Goal: Find specific page/section: Find specific page/section

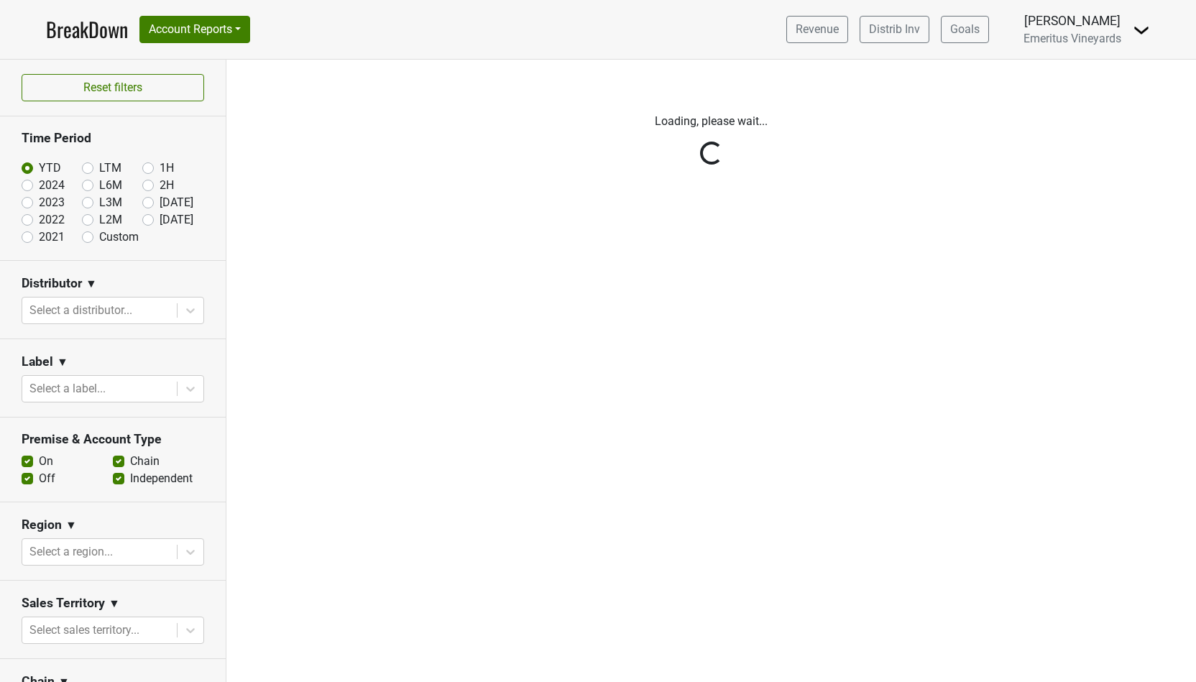
click at [88, 301] on div "Reset filters Time Period YTD LTM 1H 2024 L6M 2H 2023 L3M Jul '25 2022 L2M Aug …" at bounding box center [113, 371] width 226 height 622
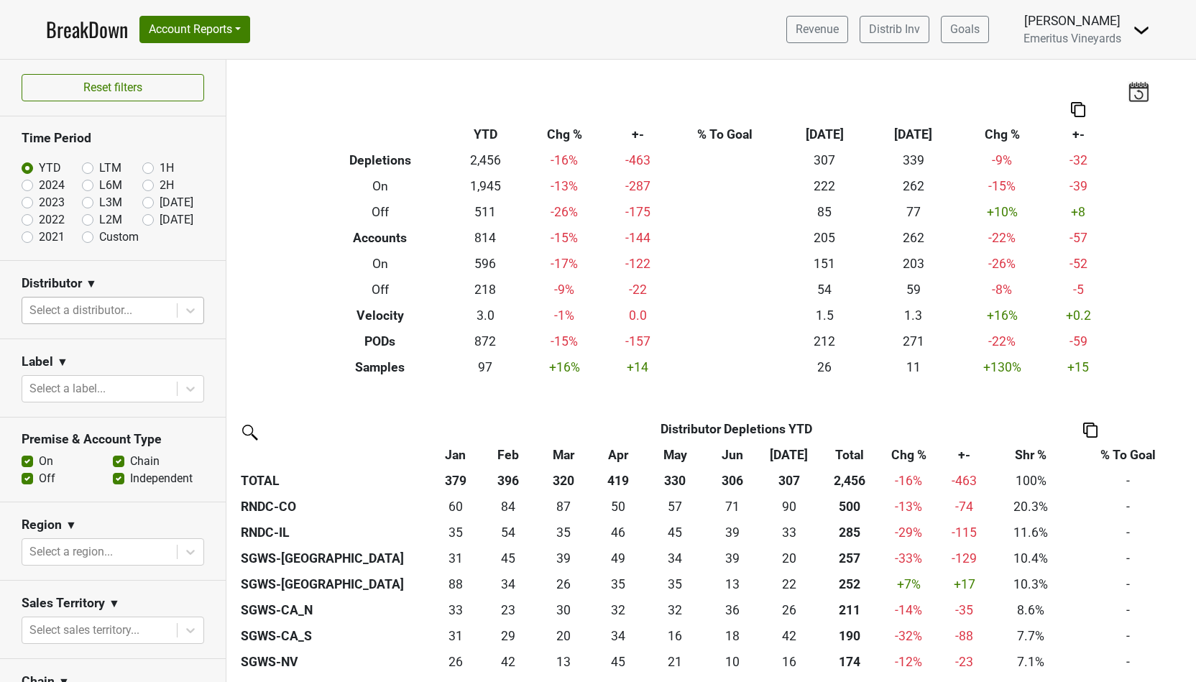
click at [74, 311] on div at bounding box center [99, 310] width 140 height 20
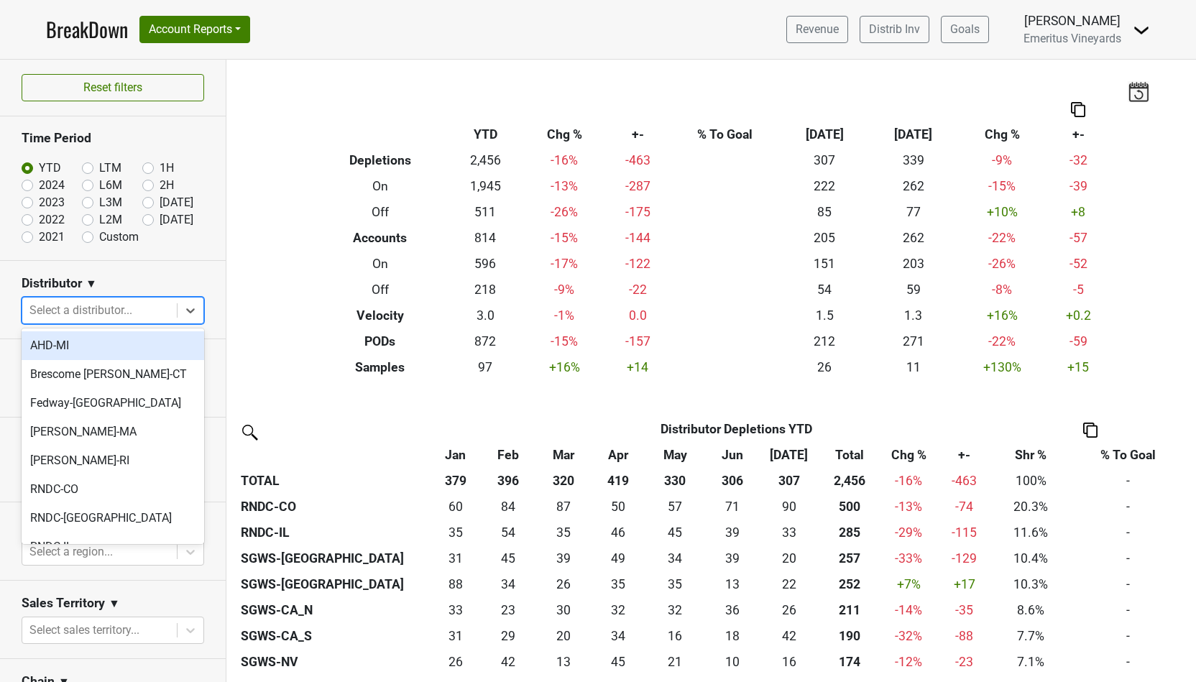
type input "c"
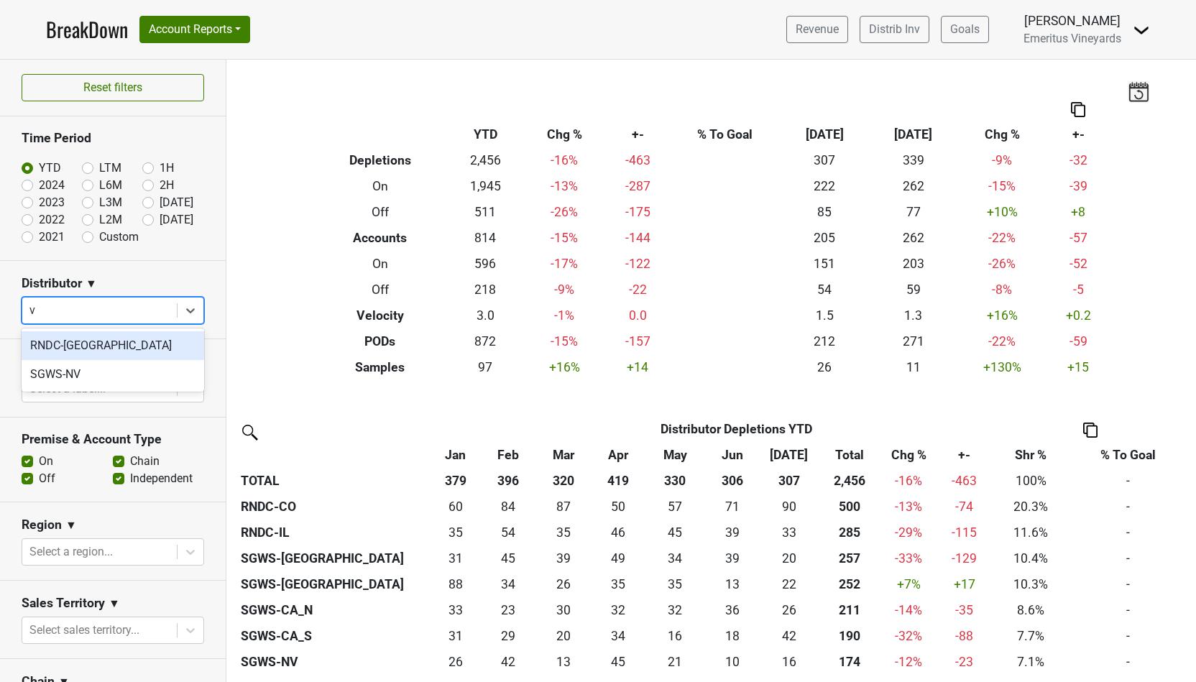
type input "va"
click at [60, 356] on div "RNDC-[GEOGRAPHIC_DATA]" at bounding box center [113, 345] width 183 height 29
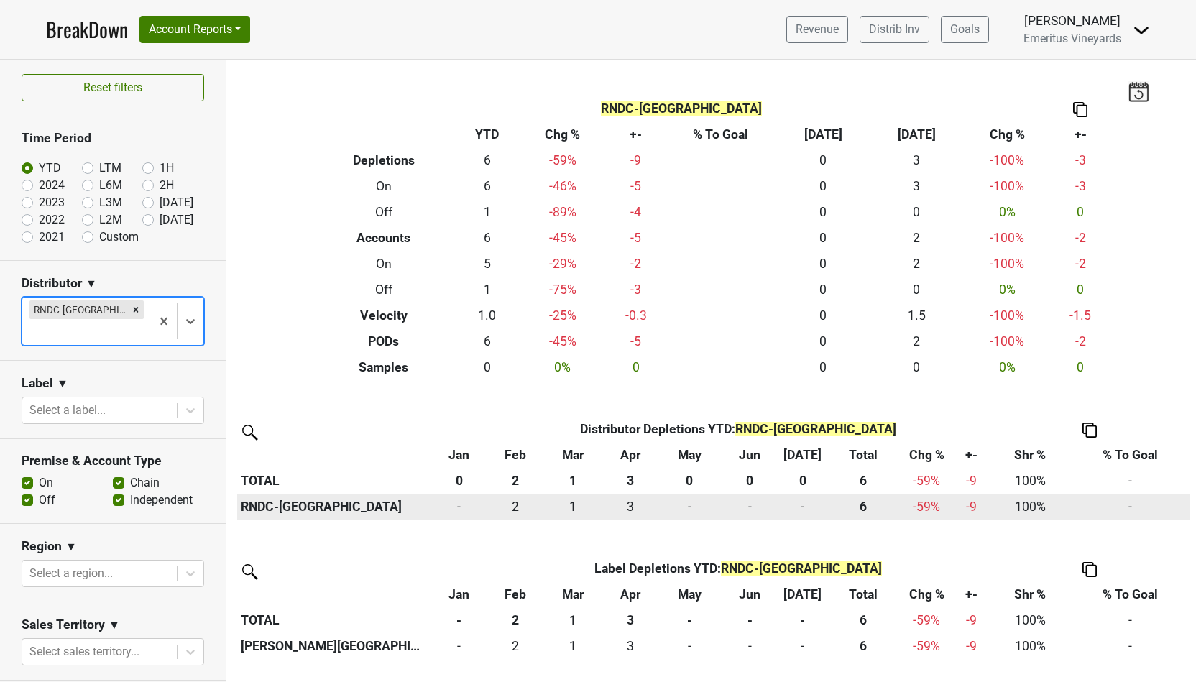
click at [285, 502] on th "RNDC-[GEOGRAPHIC_DATA]" at bounding box center [333, 507] width 193 height 26
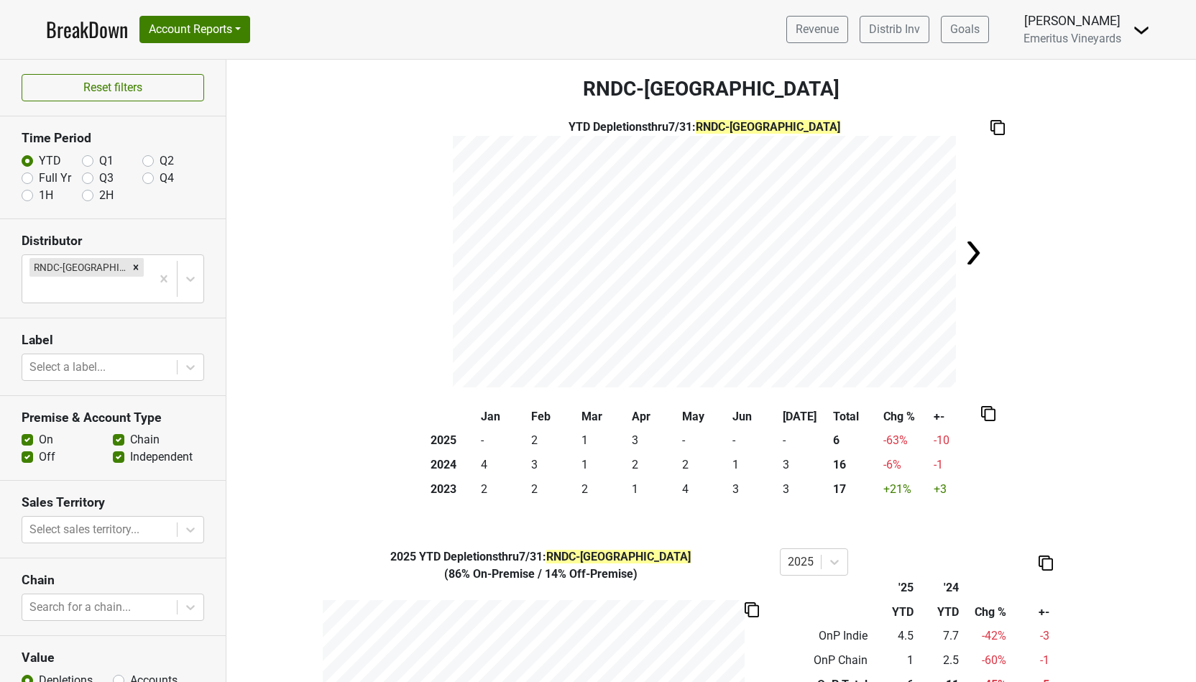
scroll to position [83, 0]
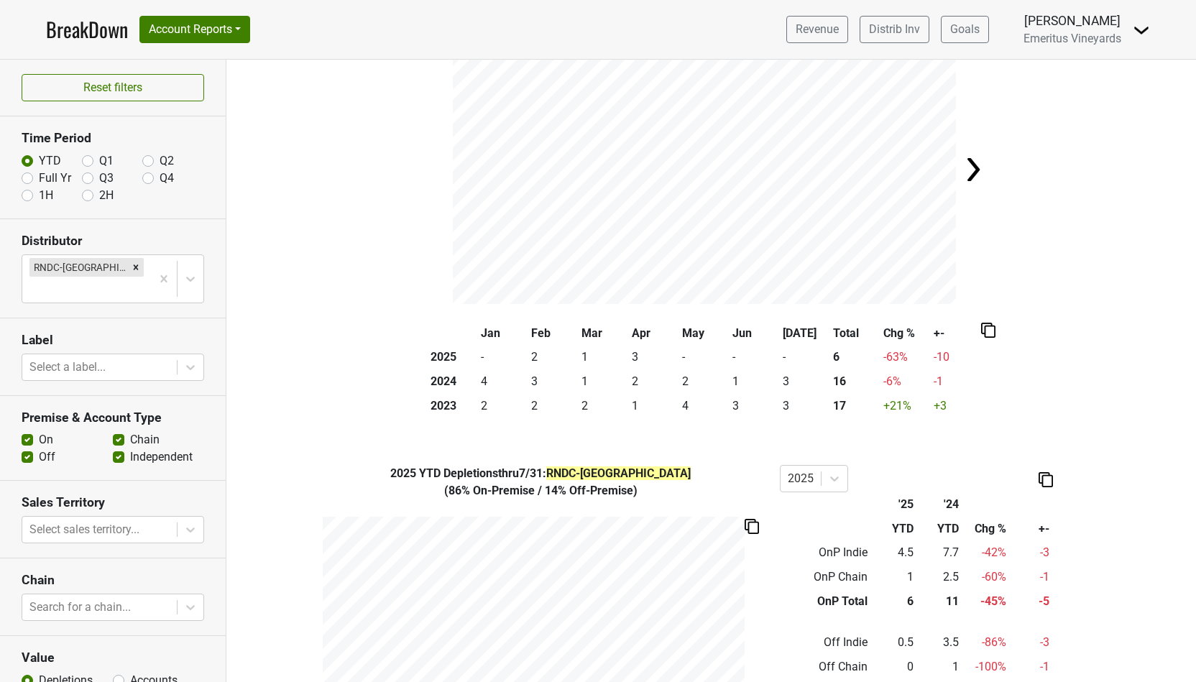
click at [989, 333] on img at bounding box center [988, 330] width 14 height 15
click at [991, 287] on div "Copy as Image" at bounding box center [988, 282] width 72 height 21
